Goal: Navigation & Orientation: Go to known website

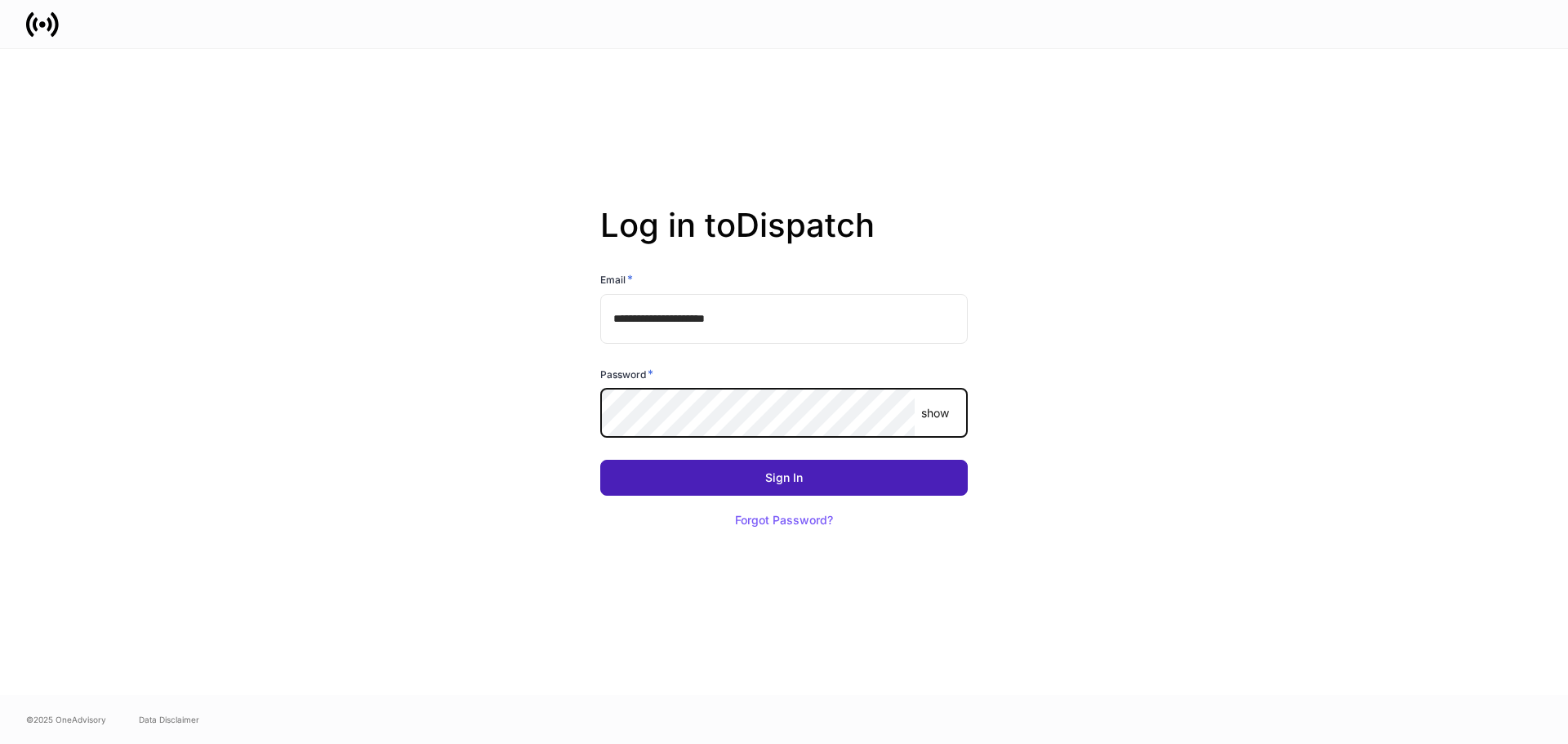
click at [914, 477] on button "Sign In" at bounding box center [784, 477] width 368 height 36
